Goal: Navigation & Orientation: Find specific page/section

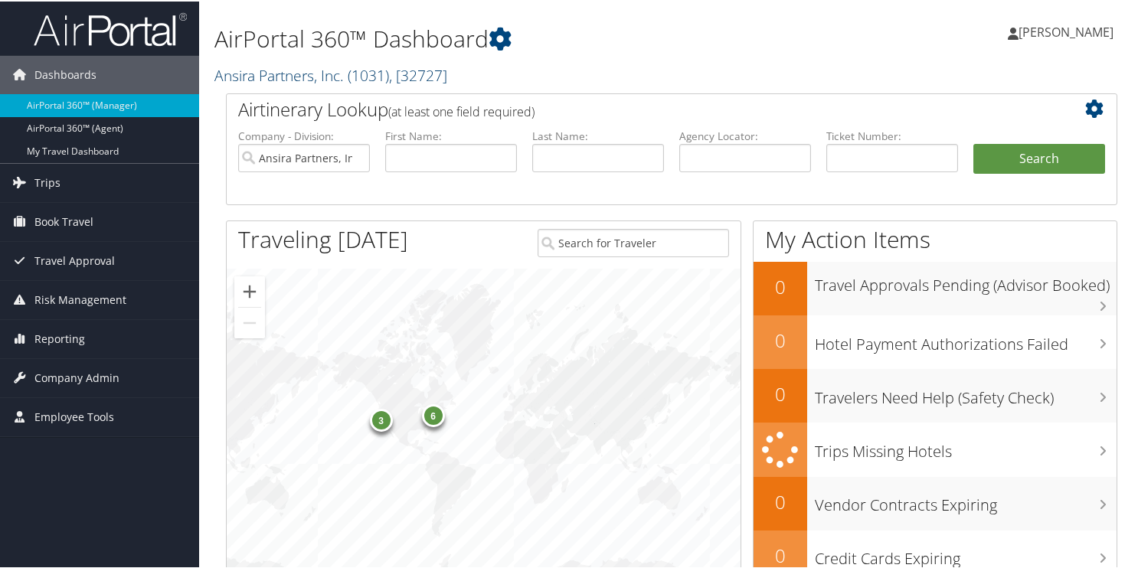
click at [297, 73] on link "Ansira Partners, Inc. ( 1031 ) , [ 32727 ]" at bounding box center [330, 74] width 233 height 21
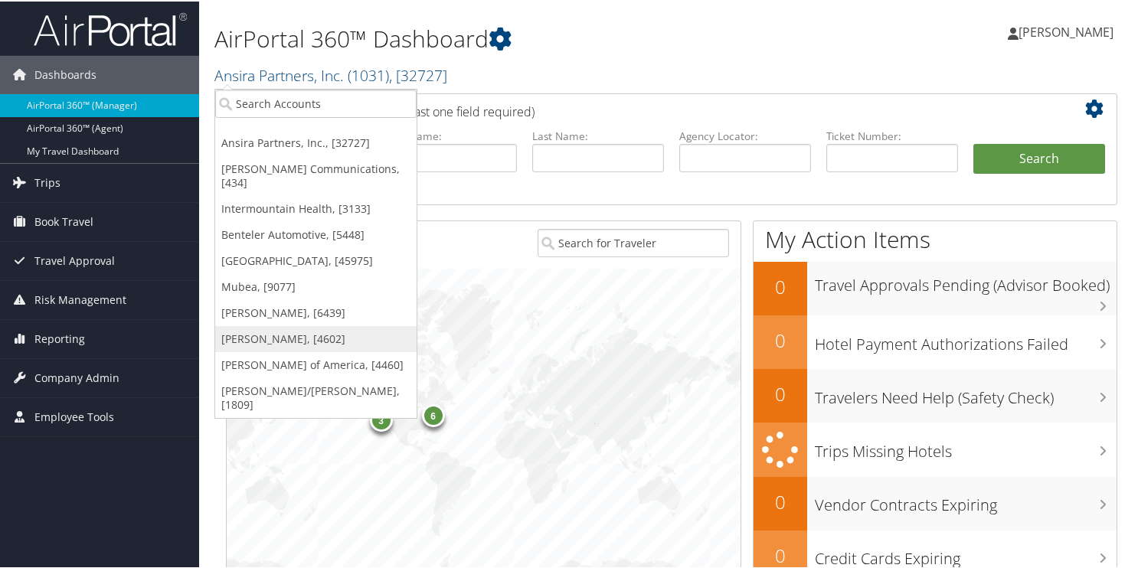
click at [234, 325] on link "[PERSON_NAME], [4602]" at bounding box center [315, 338] width 201 height 26
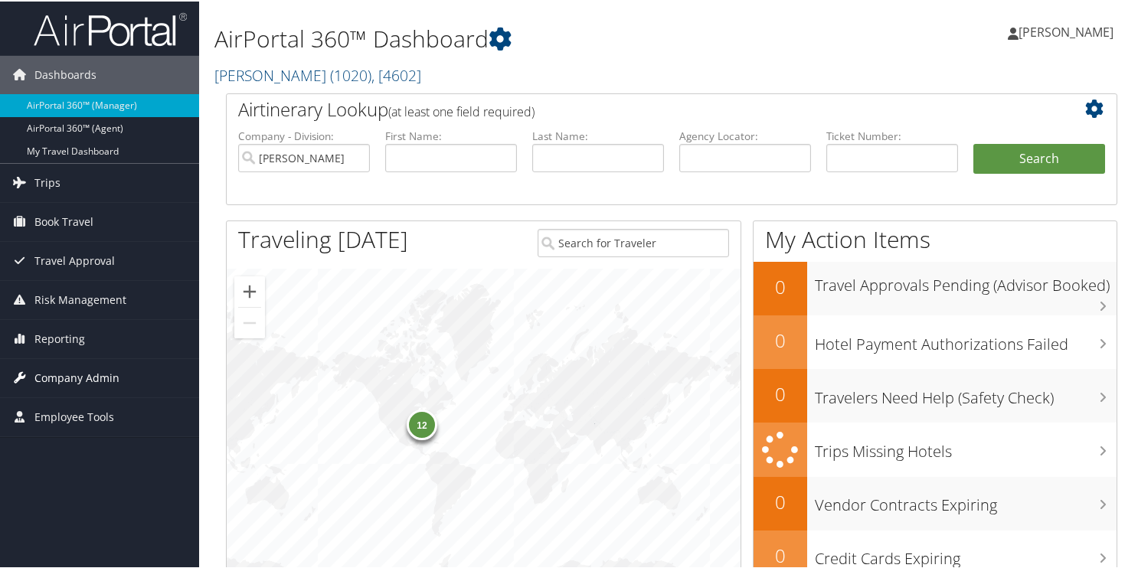
click at [42, 381] on span "Company Admin" at bounding box center [76, 377] width 85 height 38
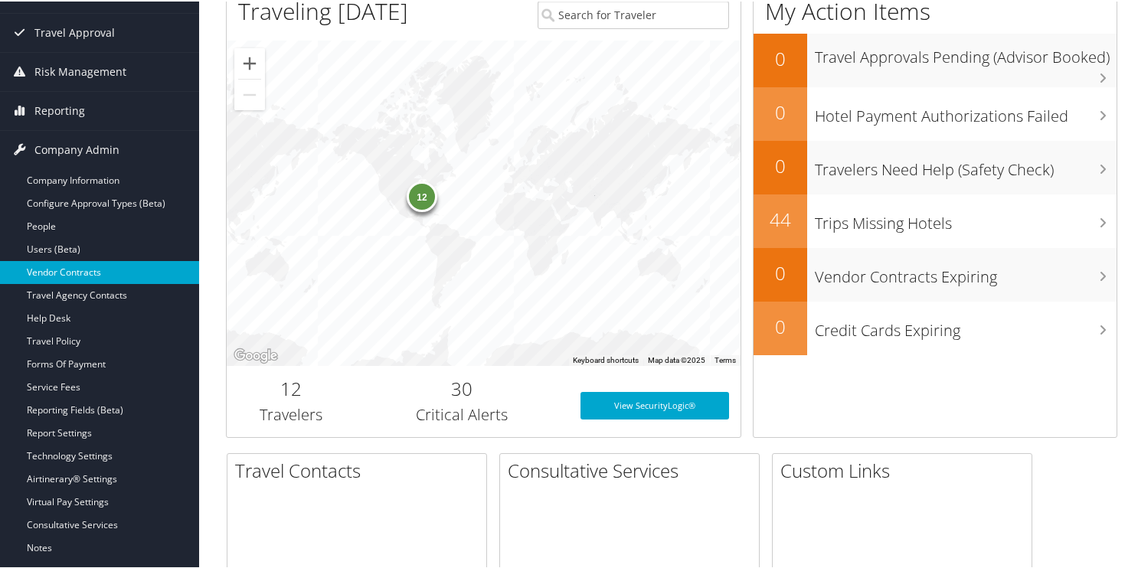
scroll to position [230, 0]
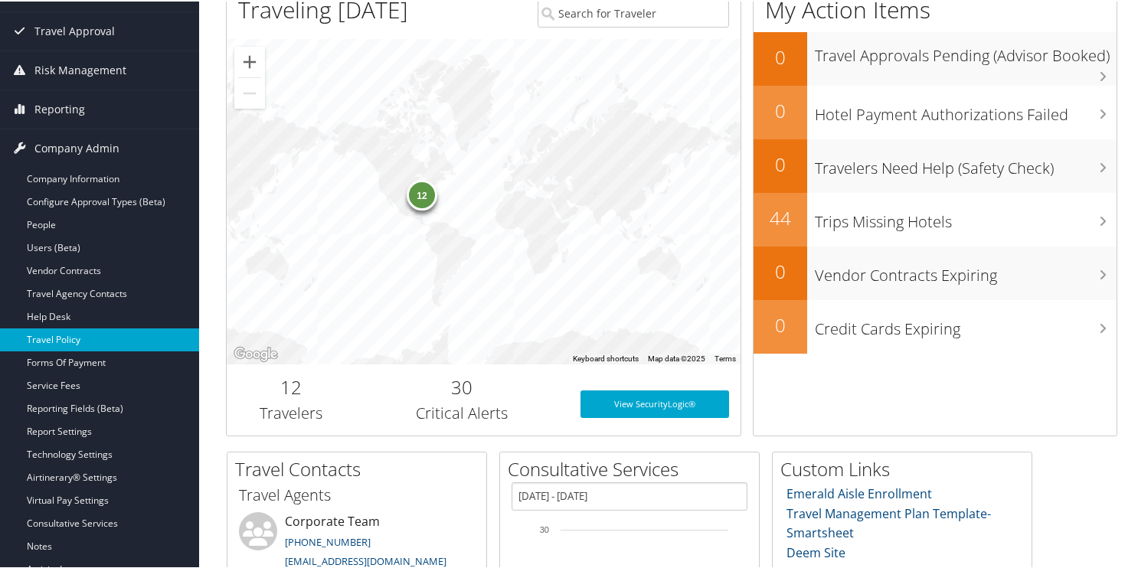
click at [56, 345] on link "Travel Policy" at bounding box center [99, 338] width 199 height 23
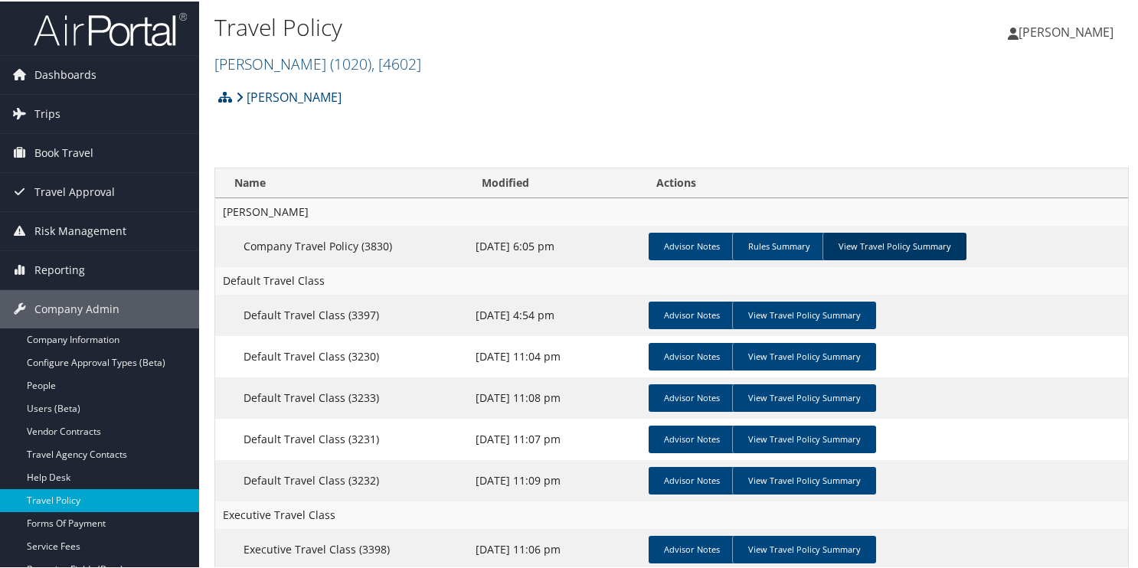
click at [881, 251] on link "View Travel Policy Summary" at bounding box center [895, 245] width 144 height 28
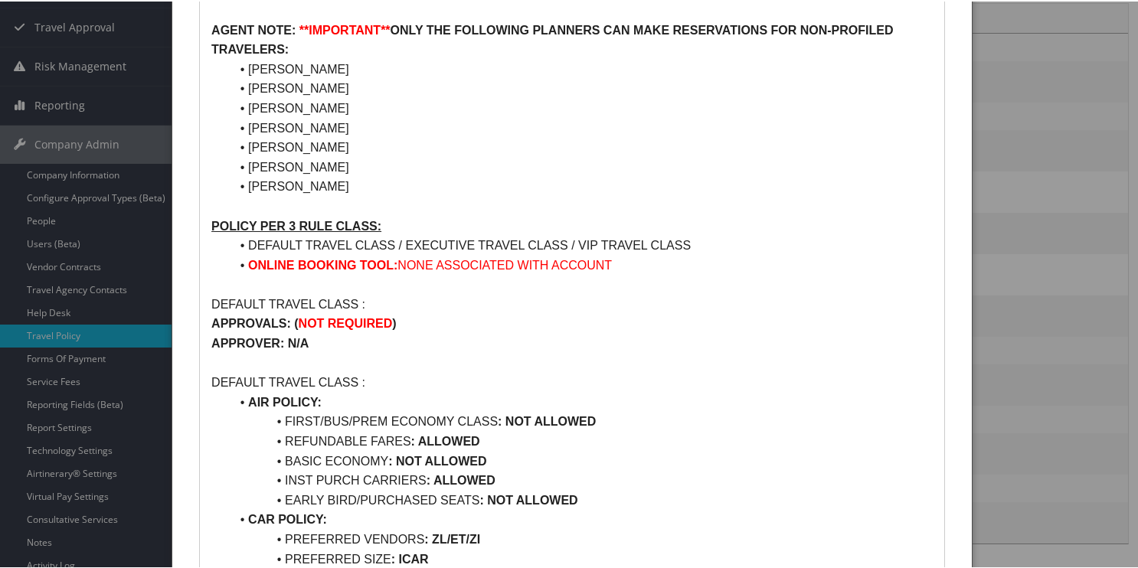
scroll to position [77, 0]
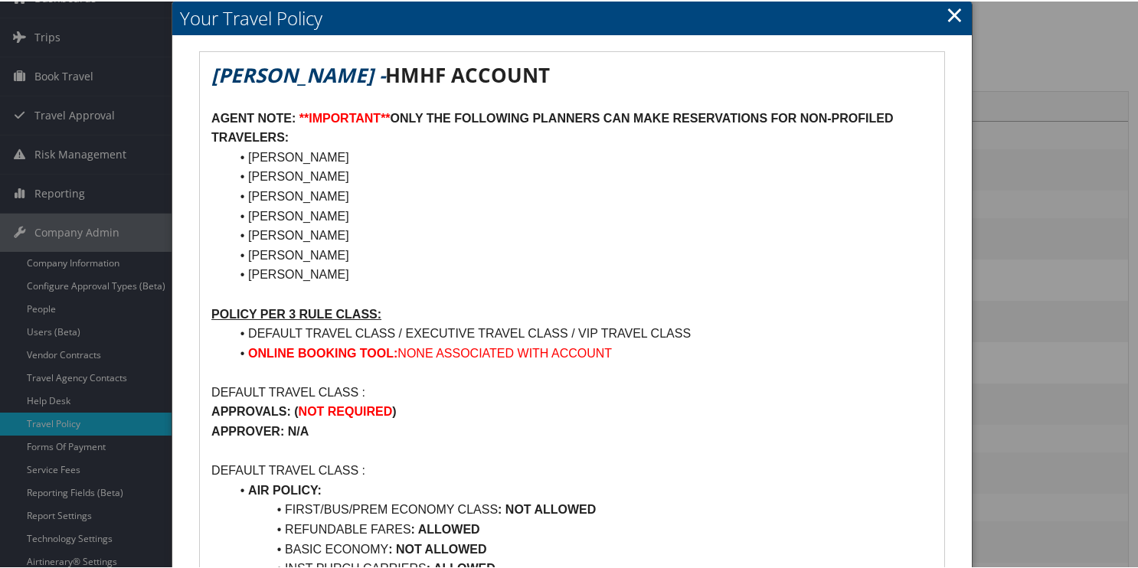
click at [946, 7] on link "×" at bounding box center [955, 13] width 18 height 31
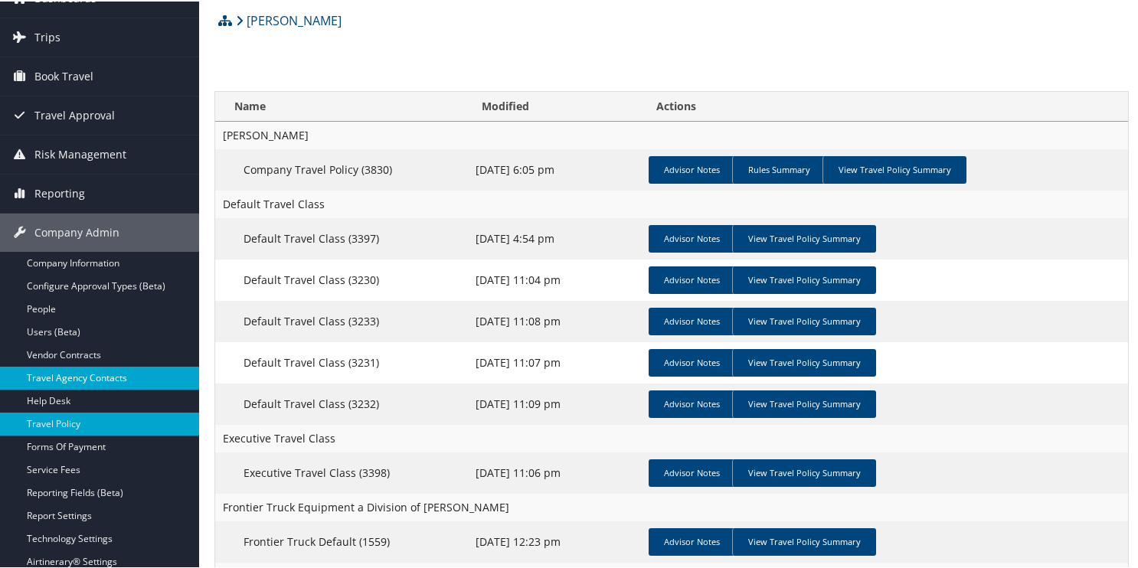
click at [78, 377] on link "Travel Agency Contacts" at bounding box center [99, 376] width 199 height 23
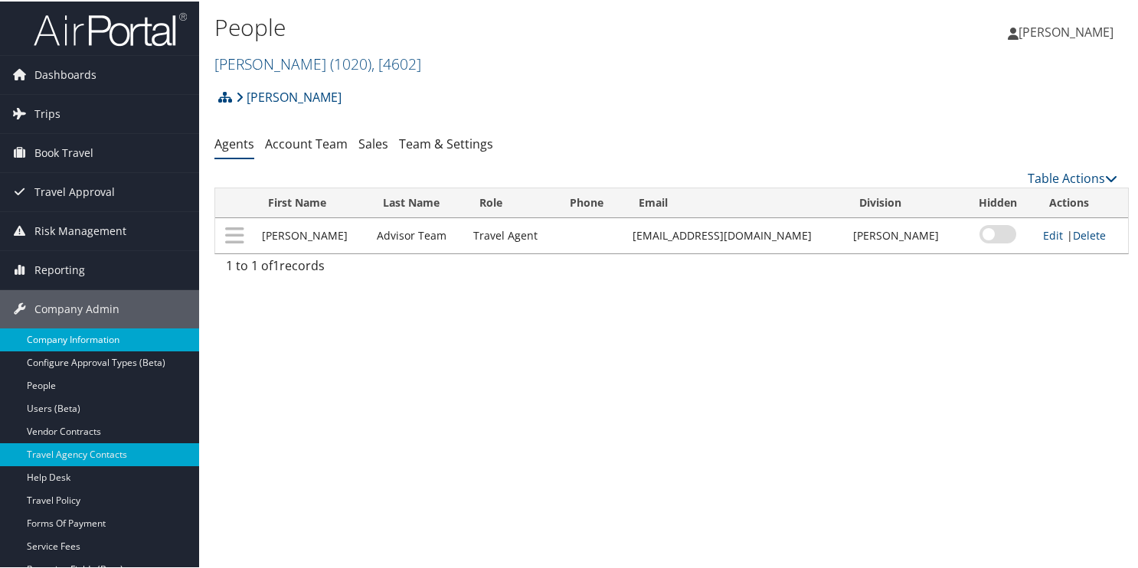
click at [66, 339] on link "Company Information" at bounding box center [99, 338] width 199 height 23
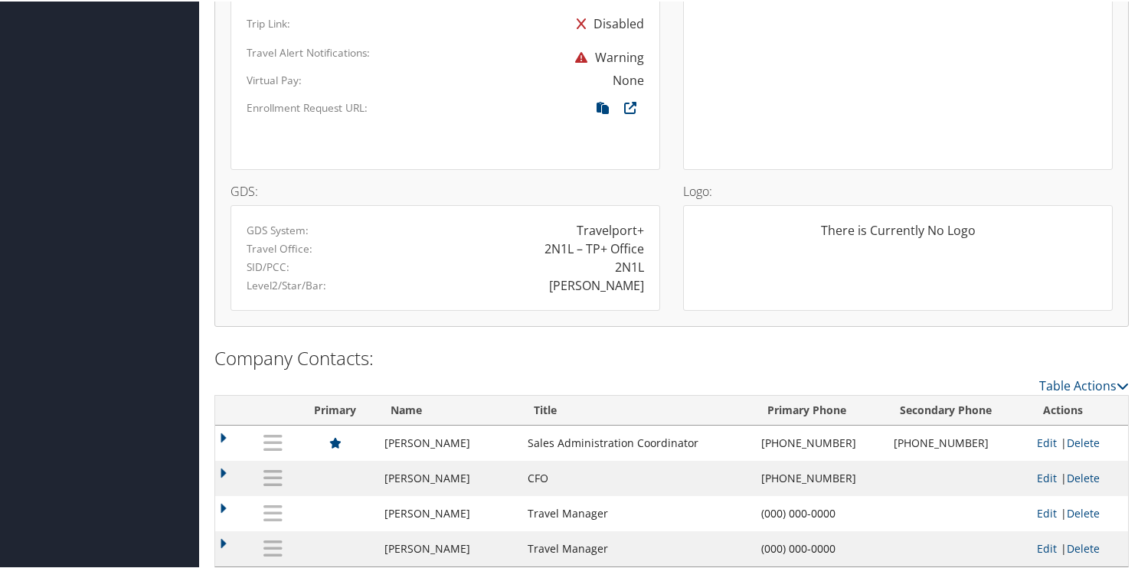
scroll to position [1121, 0]
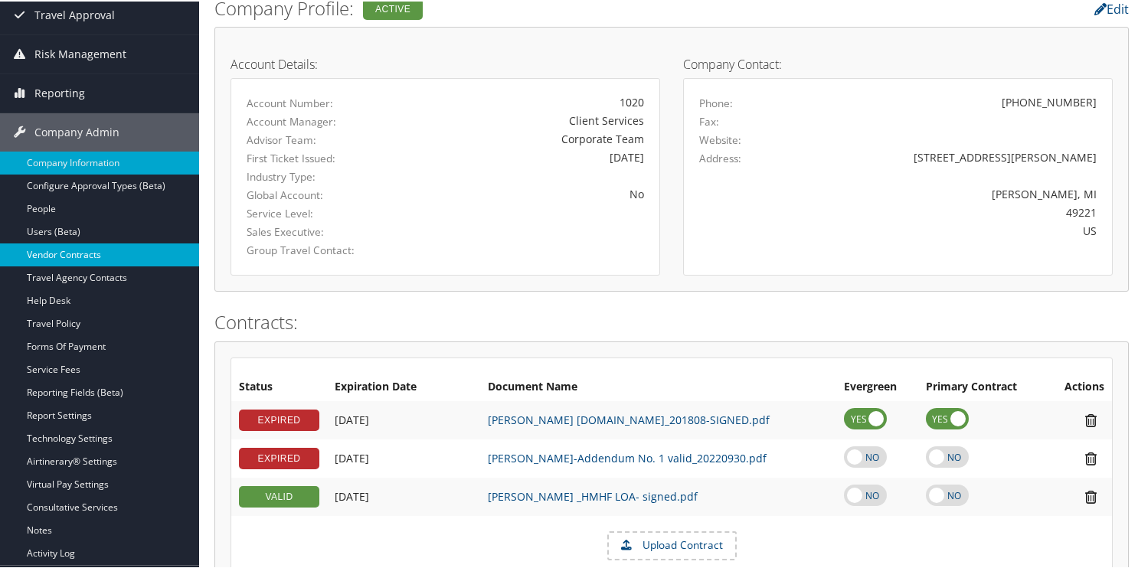
scroll to position [201, 0]
